Goal: Task Accomplishment & Management: Use online tool/utility

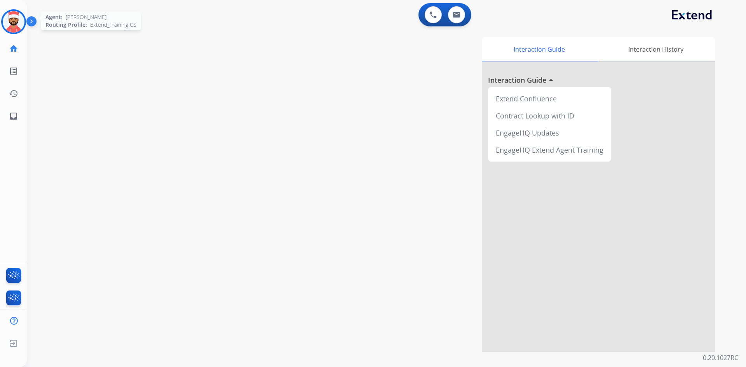
click at [14, 29] on img at bounding box center [14, 22] width 22 height 22
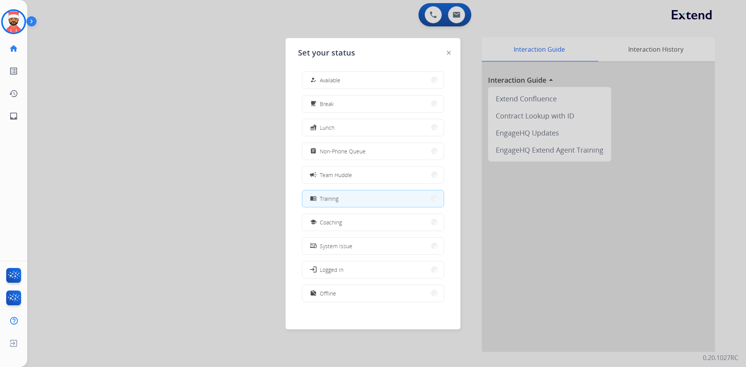
click at [319, 200] on div "menu_book" at bounding box center [313, 198] width 11 height 9
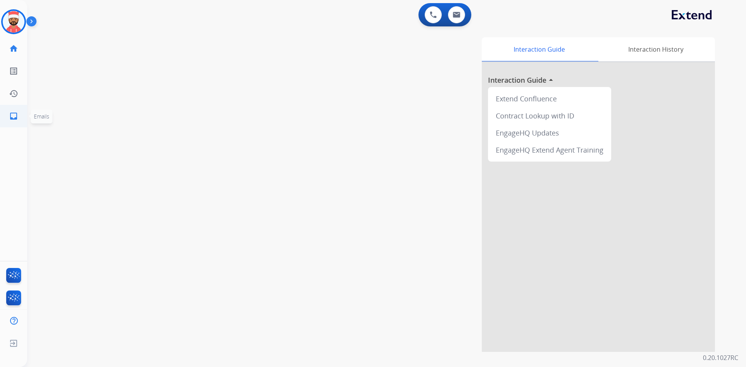
click at [8, 115] on link "inbox Emails" at bounding box center [14, 116] width 22 height 22
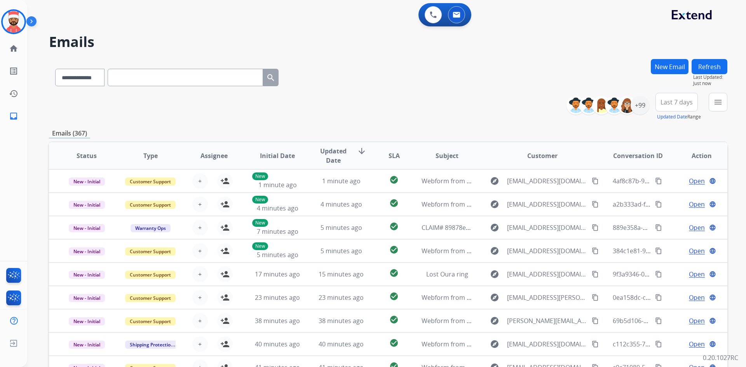
click at [645, 97] on div "+99" at bounding box center [610, 105] width 77 height 19
click at [642, 105] on div "+99" at bounding box center [639, 105] width 19 height 19
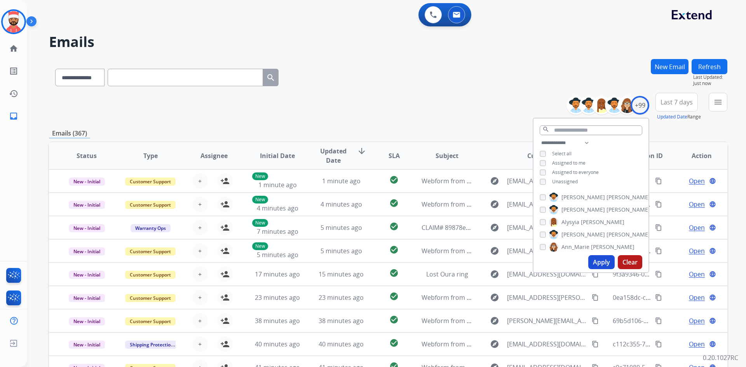
click at [554, 184] on span "Unassigned" at bounding box center [565, 181] width 26 height 7
click at [596, 266] on button "Apply" at bounding box center [601, 262] width 26 height 14
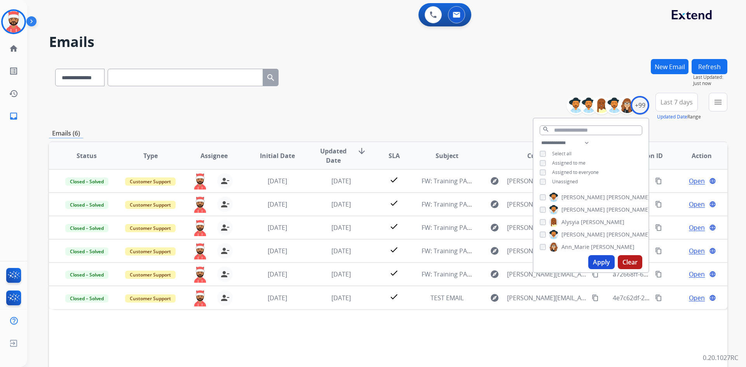
click at [682, 101] on span "Last 7 days" at bounding box center [676, 102] width 32 height 3
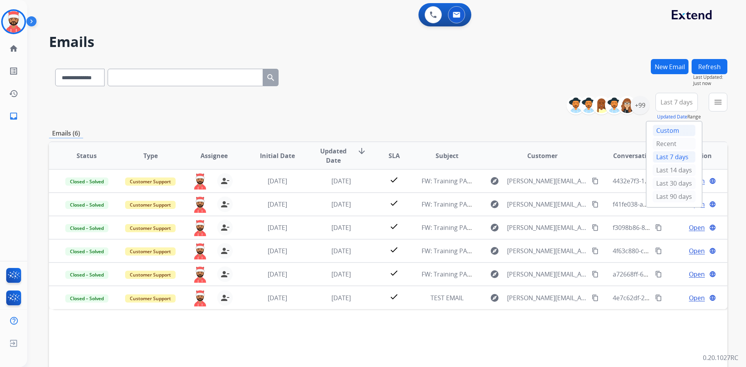
click at [669, 133] on div "Custom" at bounding box center [673, 131] width 43 height 12
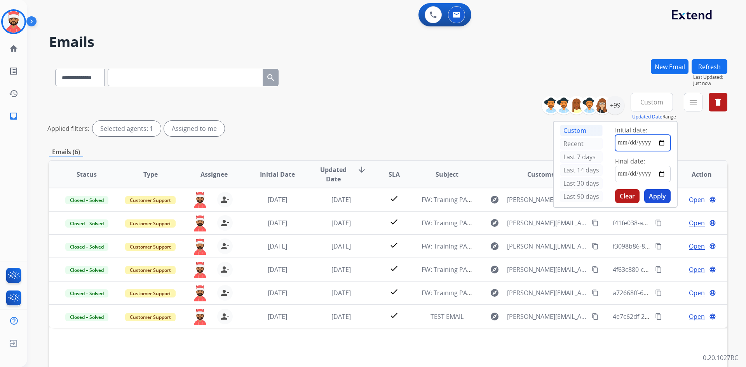
click at [663, 143] on input "date" at bounding box center [643, 143] width 56 height 16
type input "**********"
click at [659, 180] on input "date" at bounding box center [643, 174] width 56 height 16
click at [661, 175] on input "date" at bounding box center [643, 174] width 56 height 16
type input "**********"
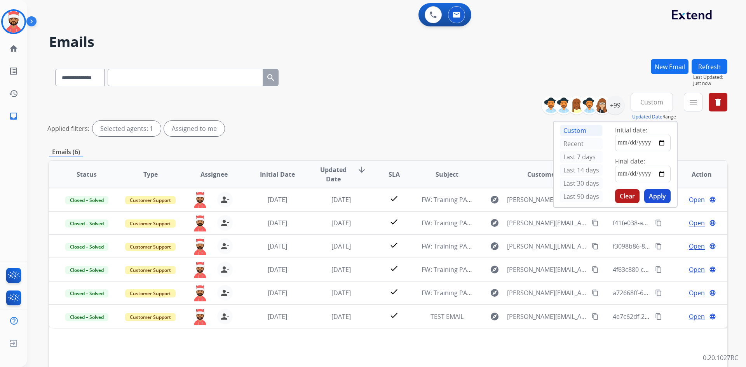
click at [658, 200] on button "Apply" at bounding box center [657, 196] width 26 height 14
click at [406, 101] on div "**********" at bounding box center [388, 116] width 678 height 47
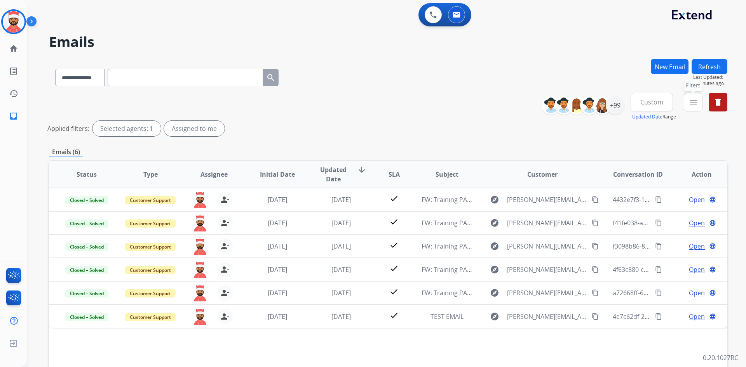
click at [687, 99] on button "menu Filters" at bounding box center [693, 102] width 19 height 19
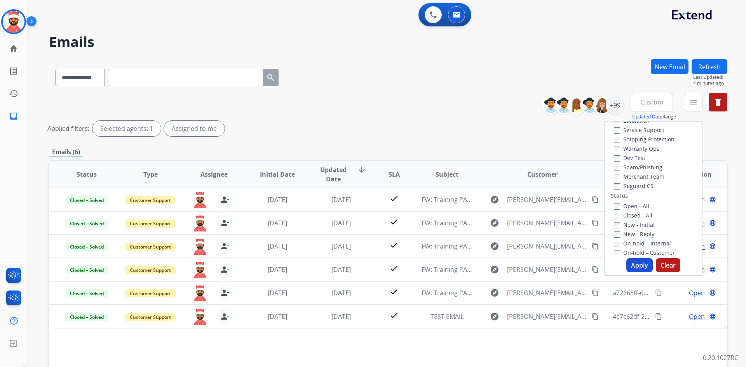
scroll to position [39, 0]
click at [639, 261] on button "Apply" at bounding box center [639, 265] width 26 height 14
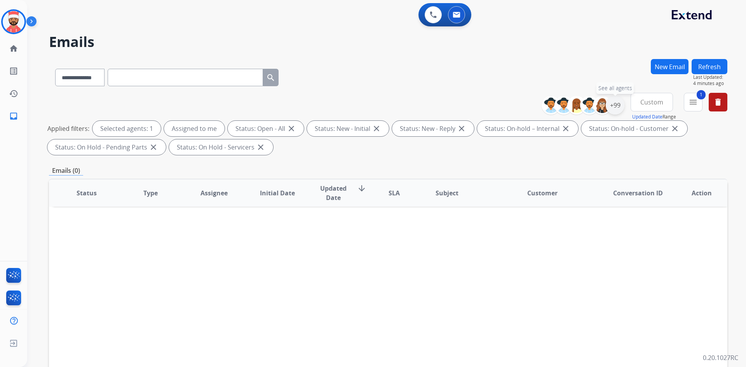
click at [610, 100] on div "+99" at bounding box center [614, 105] width 19 height 19
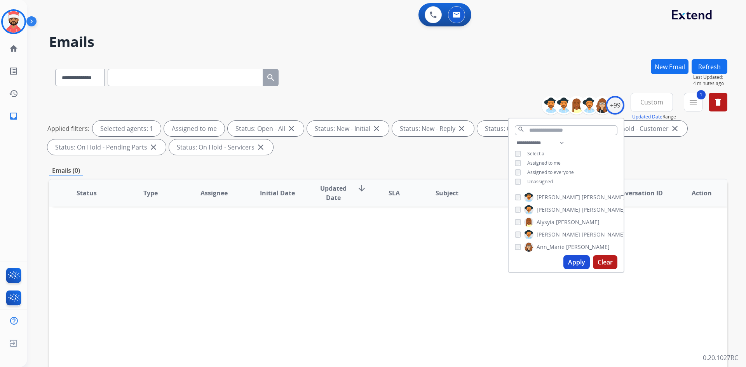
click at [581, 266] on button "Apply" at bounding box center [576, 262] width 26 height 14
click at [718, 101] on mat-icon "delete" at bounding box center [717, 101] width 9 height 9
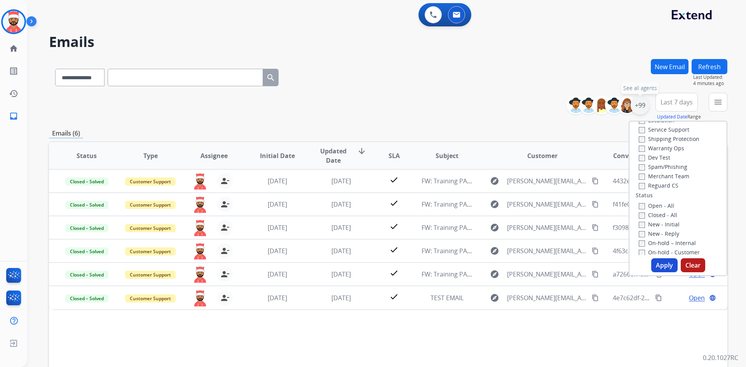
click at [638, 107] on div "+99" at bounding box center [639, 105] width 19 height 19
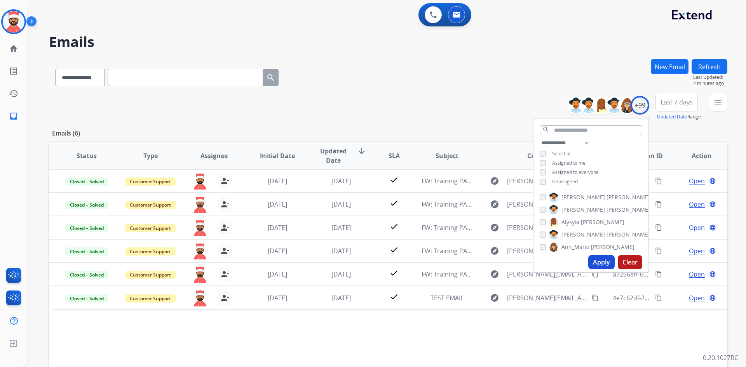
click at [548, 160] on div "Assigned to me" at bounding box center [562, 163] width 46 height 6
click at [673, 130] on div "Emails (6)" at bounding box center [388, 134] width 678 height 10
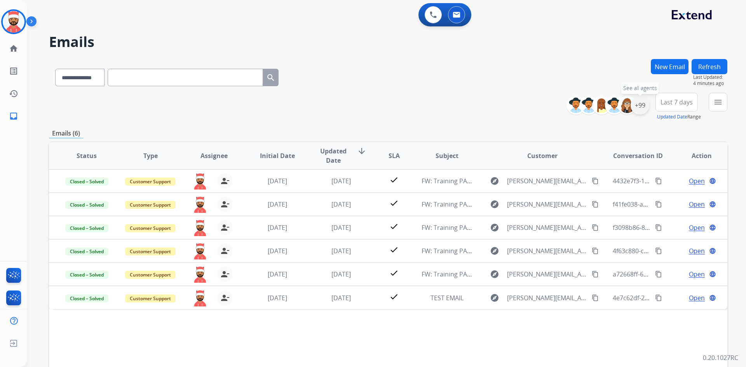
click at [643, 107] on div "+99" at bounding box center [639, 105] width 19 height 19
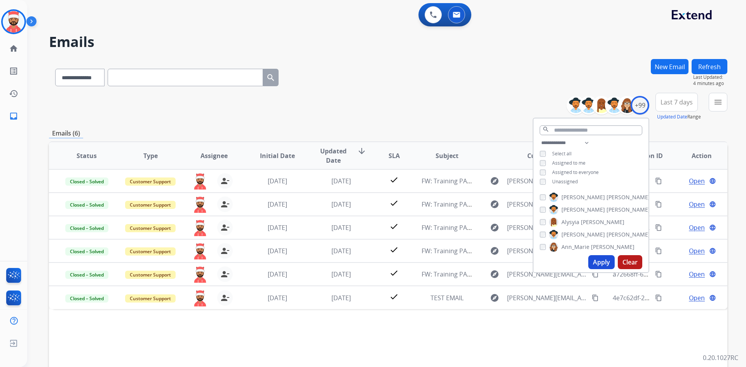
click at [606, 263] on button "Apply" at bounding box center [601, 262] width 26 height 14
drag, startPoint x: 664, startPoint y: 127, endPoint x: 670, endPoint y: 113, distance: 15.9
click at [665, 126] on div "**********" at bounding box center [388, 250] width 678 height 383
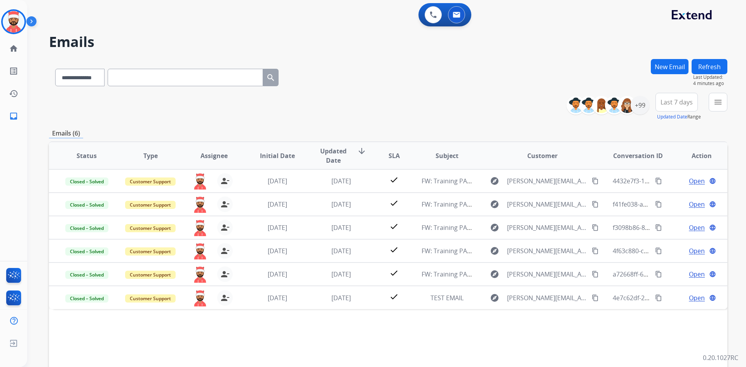
click at [675, 103] on span "Last 7 days" at bounding box center [676, 102] width 32 height 3
click at [667, 129] on div "Custom" at bounding box center [673, 131] width 43 height 12
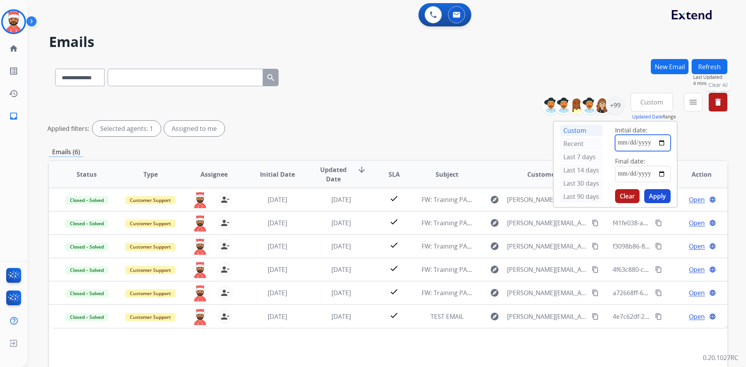
click at [657, 146] on input "date" at bounding box center [643, 143] width 56 height 16
click at [661, 140] on input "date" at bounding box center [643, 143] width 56 height 16
click at [664, 143] on input "**********" at bounding box center [643, 143] width 56 height 16
type input "**********"
click at [656, 179] on input "date" at bounding box center [643, 174] width 56 height 16
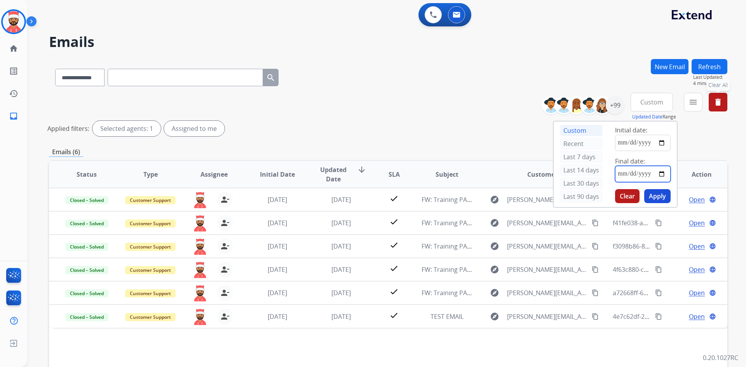
click at [666, 169] on input "date" at bounding box center [643, 174] width 56 height 16
click at [663, 172] on input "date" at bounding box center [643, 174] width 56 height 16
type input "**********"
click at [658, 197] on button "Apply" at bounding box center [657, 196] width 26 height 14
click at [648, 199] on button "Apply" at bounding box center [657, 196] width 26 height 14
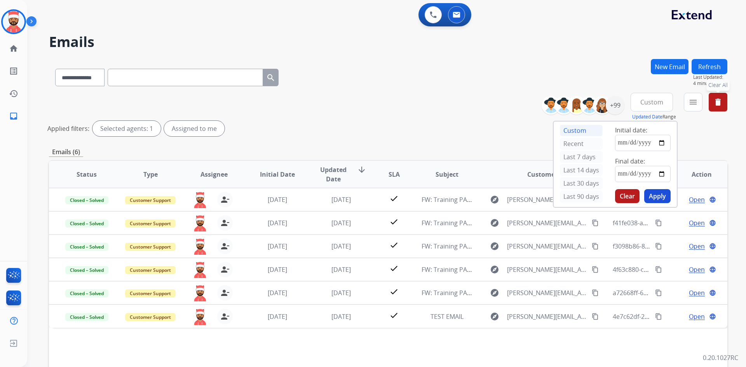
click at [651, 192] on button "Apply" at bounding box center [657, 196] width 26 height 14
click at [695, 153] on div "Emails (6)" at bounding box center [388, 152] width 678 height 10
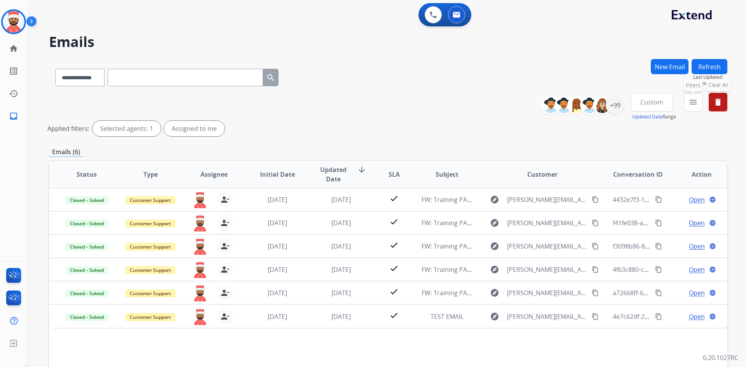
click at [691, 103] on mat-icon "menu" at bounding box center [692, 101] width 9 height 9
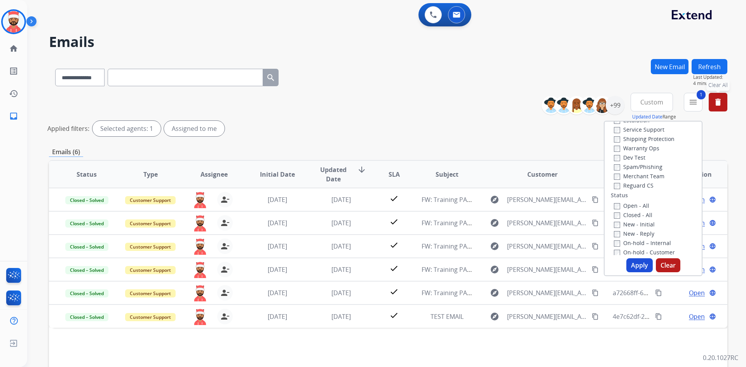
click at [640, 264] on button "Apply" at bounding box center [639, 265] width 26 height 14
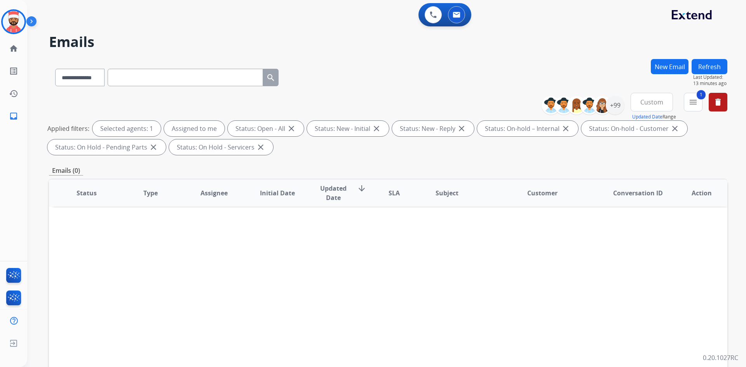
drag, startPoint x: 333, startPoint y: 191, endPoint x: 302, endPoint y: 92, distance: 103.8
click at [302, 92] on div "**********" at bounding box center [388, 76] width 678 height 34
click at [373, 239] on div "Status Type Assignee Initial Date Updated Date arrow_downward SLA Subject Custo…" at bounding box center [388, 309] width 678 height 260
click at [692, 23] on div "0 Voice Interactions 0 Email Interactions" at bounding box center [382, 15] width 690 height 25
